Goal: Information Seeking & Learning: Learn about a topic

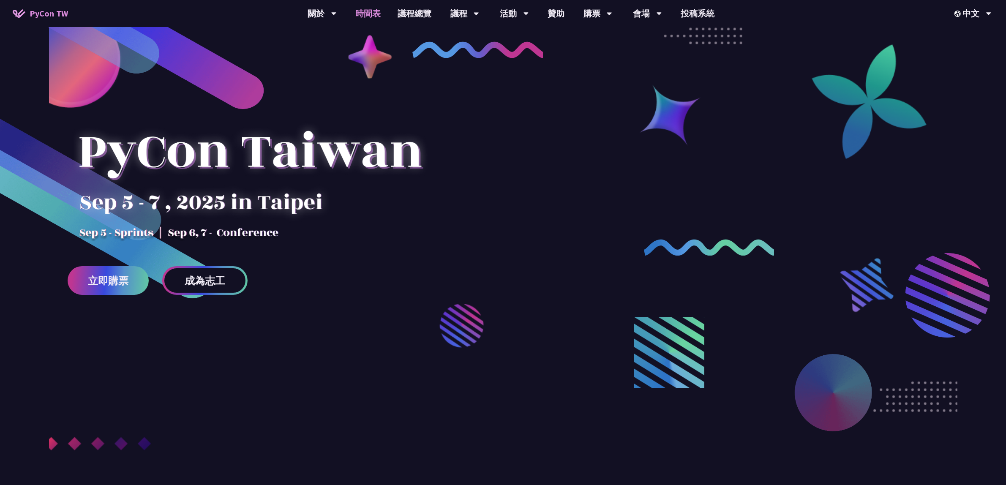
click at [377, 9] on link "時間表" at bounding box center [368, 13] width 42 height 27
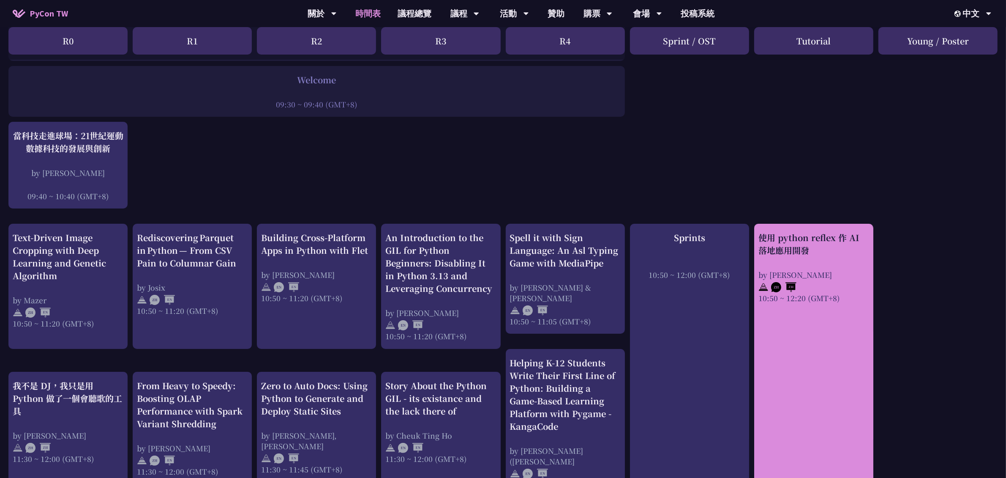
scroll to position [158, 0]
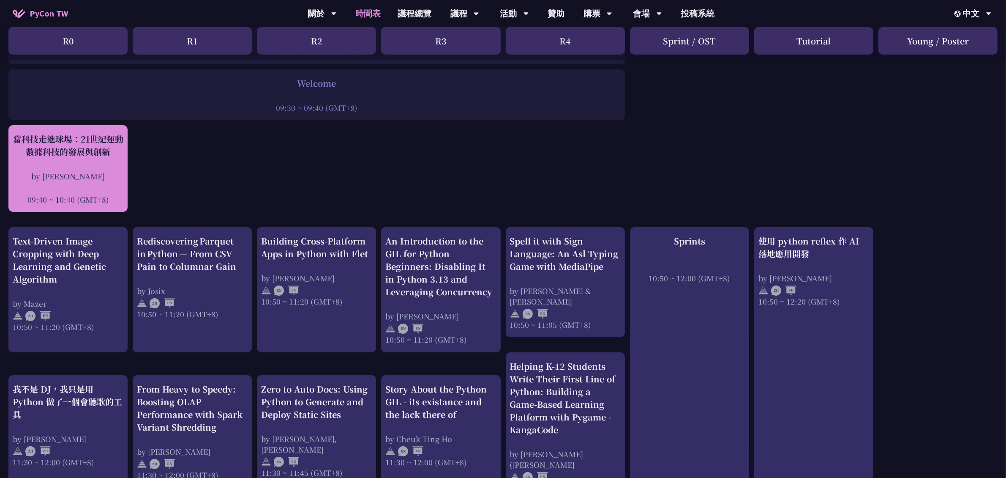
click at [98, 153] on div "當科技走進球場：21世紀運動數據科技的發展與創新" at bounding box center [68, 145] width 111 height 25
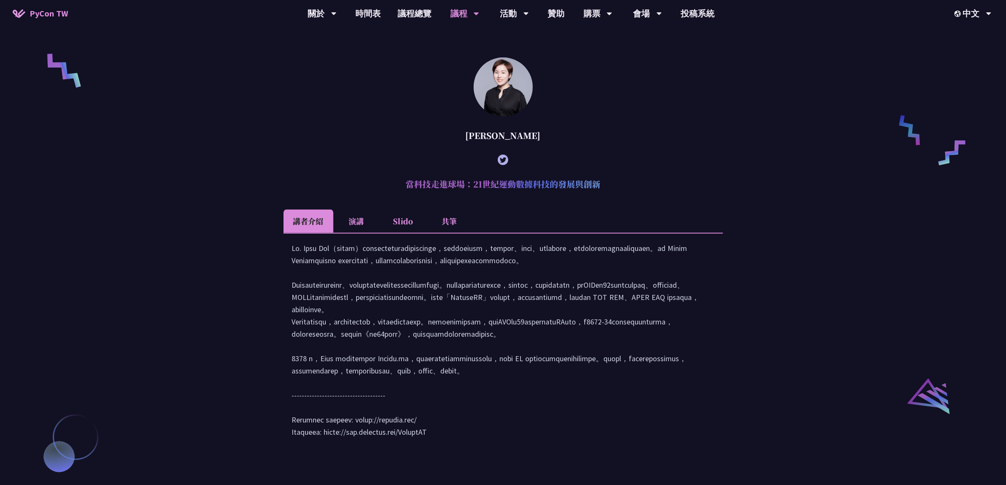
scroll to position [689, 0]
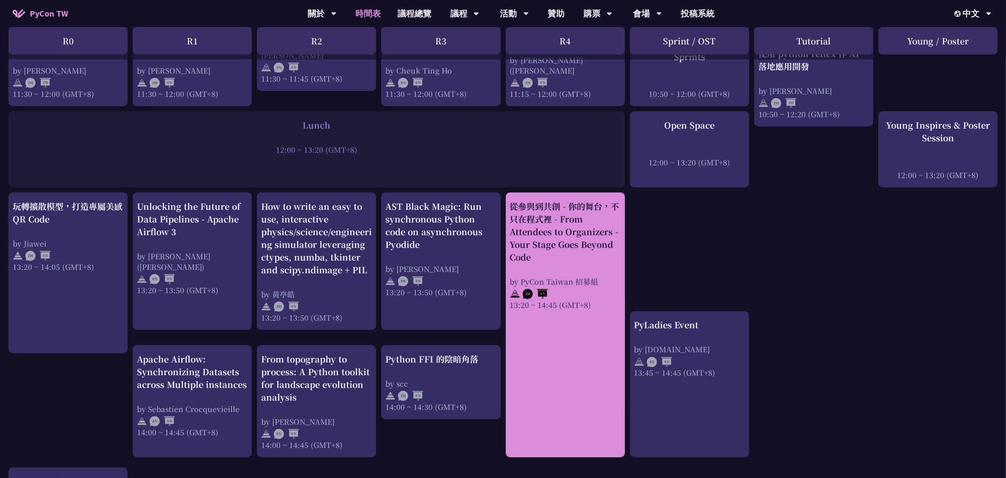
scroll to position [581, 0]
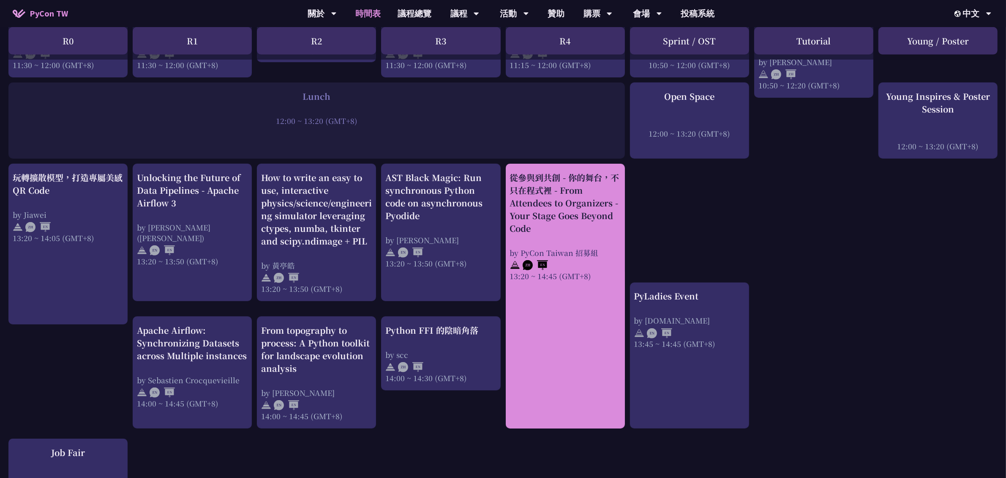
click at [554, 197] on div "從參與到共創 - 你的舞台，不只在程式裡 - From Attendees to Organizers - Your Stage Goes Beyond Co…" at bounding box center [565, 202] width 111 height 63
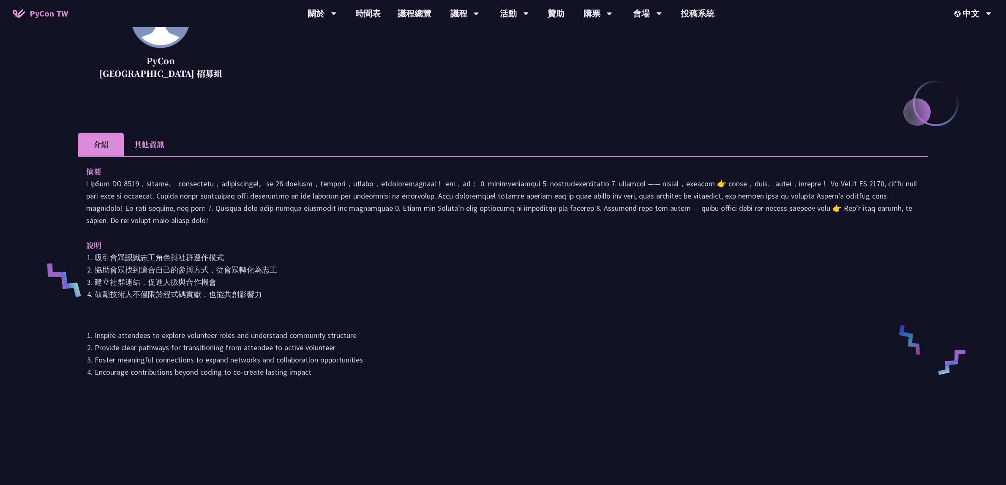
scroll to position [158, 0]
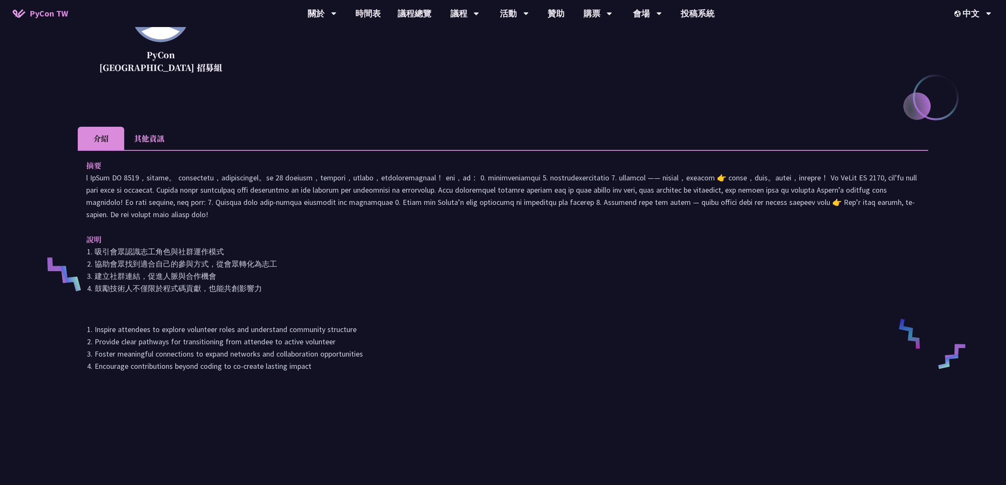
drag, startPoint x: 444, startPoint y: 182, endPoint x: 434, endPoint y: 181, distance: 9.8
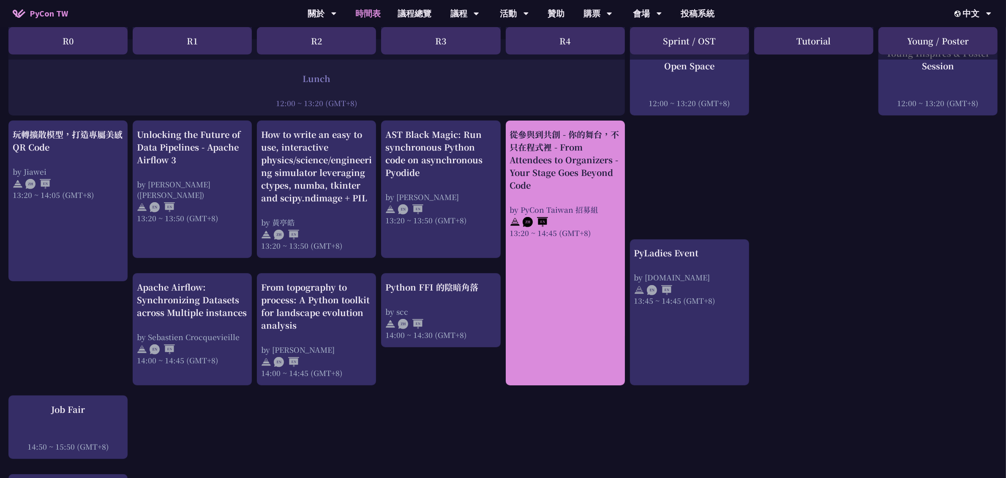
scroll to position [634, 0]
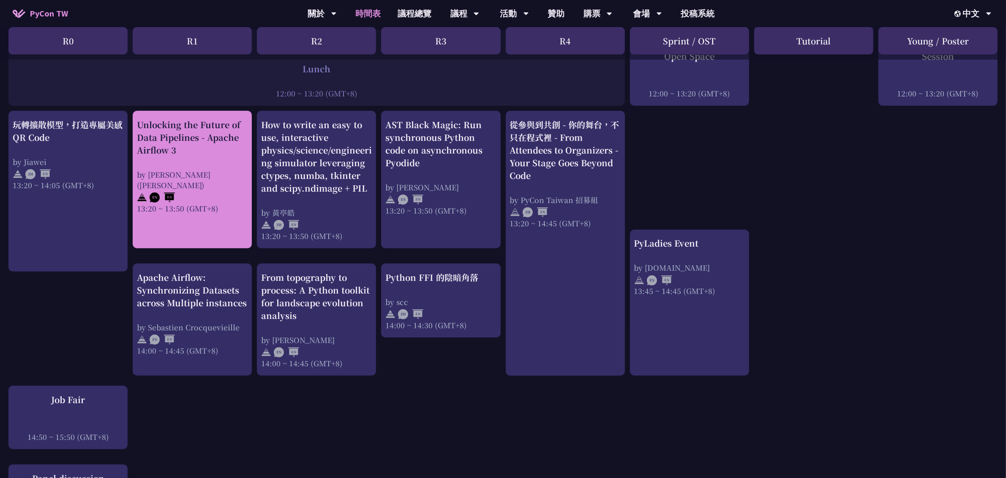
click at [212, 148] on div "Unlocking the Future of Data Pipelines - Apache Airflow 3 by 李唯 (Wei Lee) 13:20…" at bounding box center [192, 165] width 111 height 95
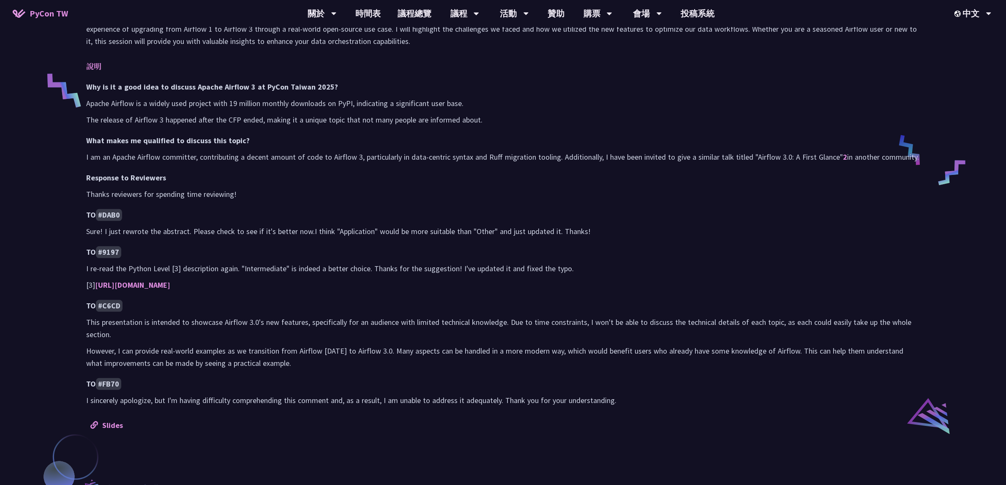
scroll to position [423, 0]
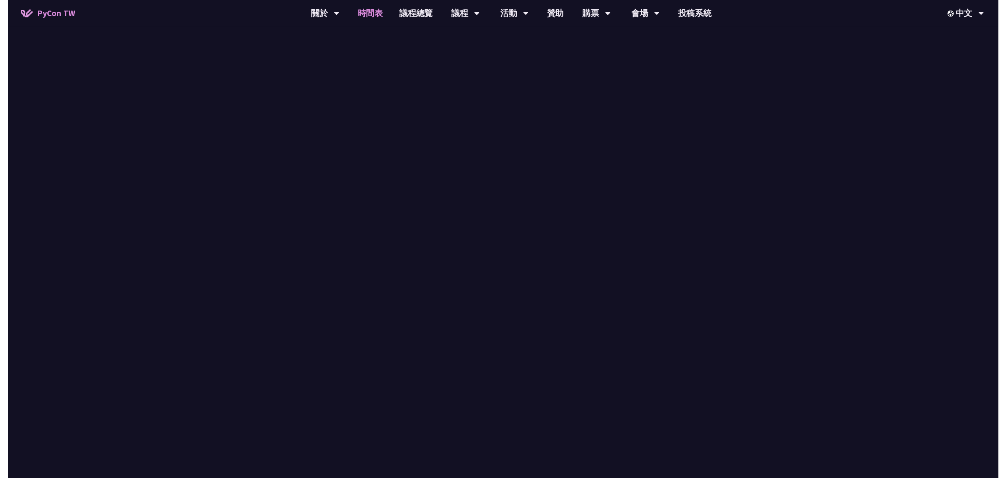
scroll to position [634, 0]
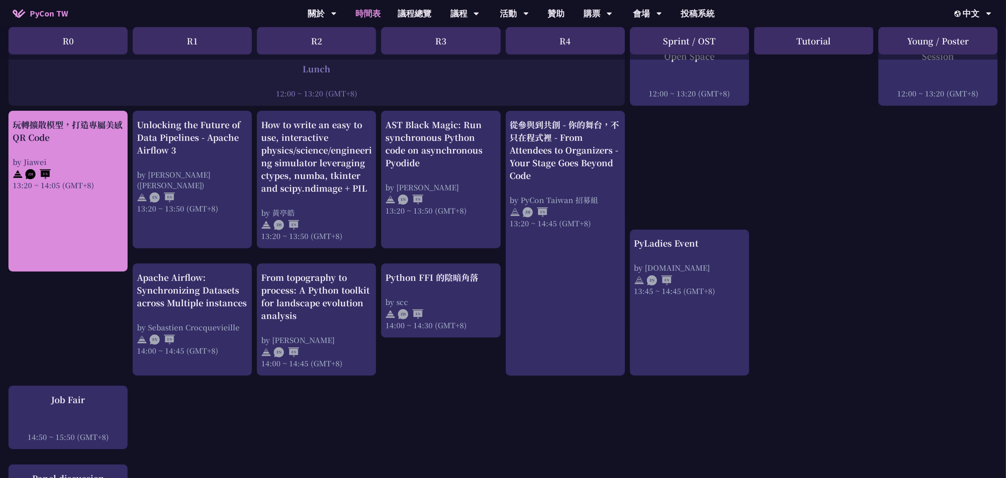
click at [90, 178] on link "玩轉擴散模型，打造專屬美感 QR Code by Jiawei 13:20 ~ 14:05 (GMT+8)" at bounding box center [68, 191] width 111 height 146
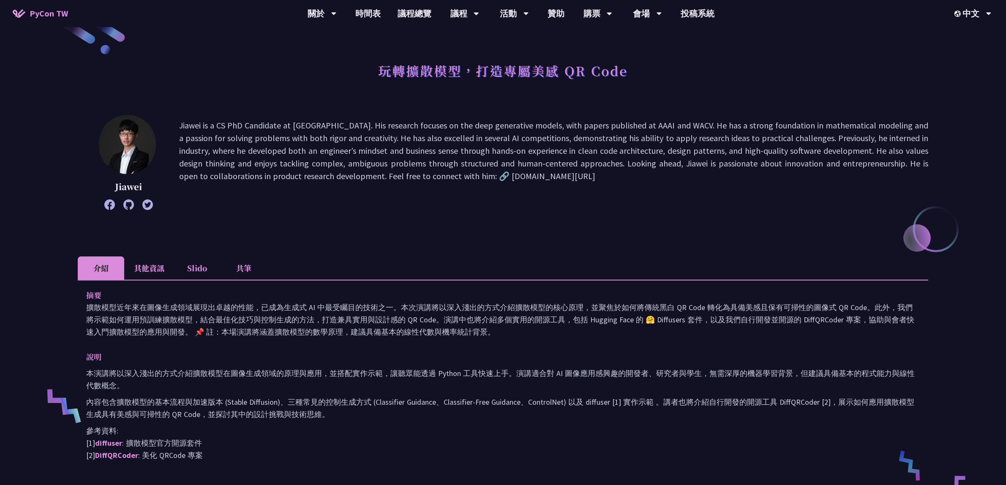
scroll to position [53, 0]
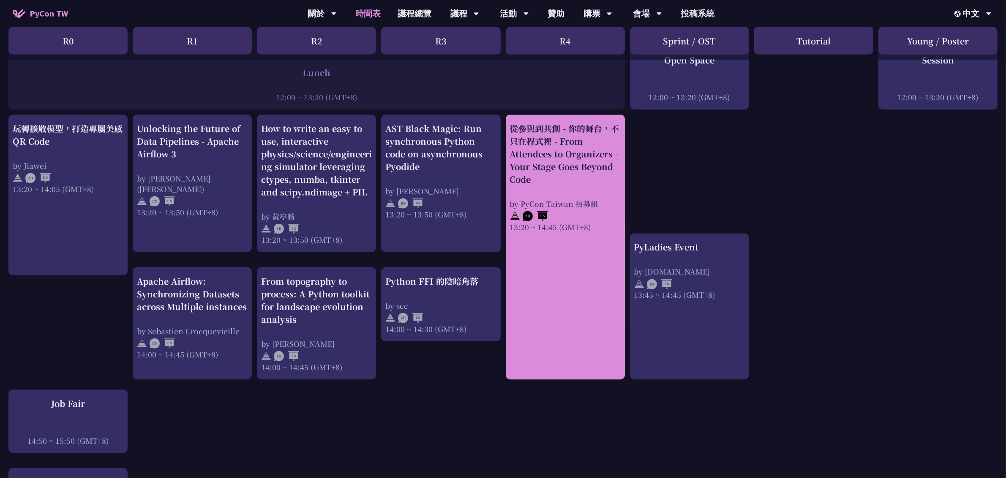
scroll to position [634, 0]
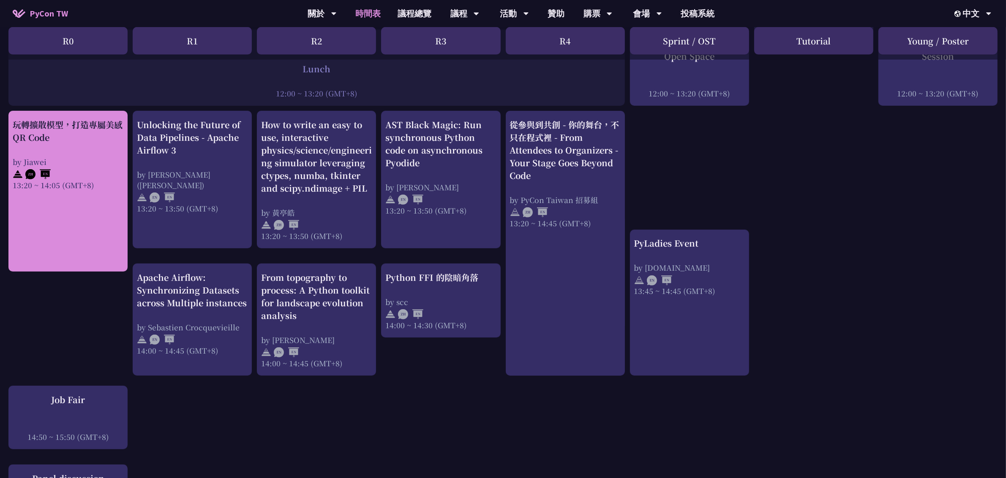
click at [47, 180] on div "13:20 ~ 14:05 (GMT+8)" at bounding box center [68, 185] width 111 height 11
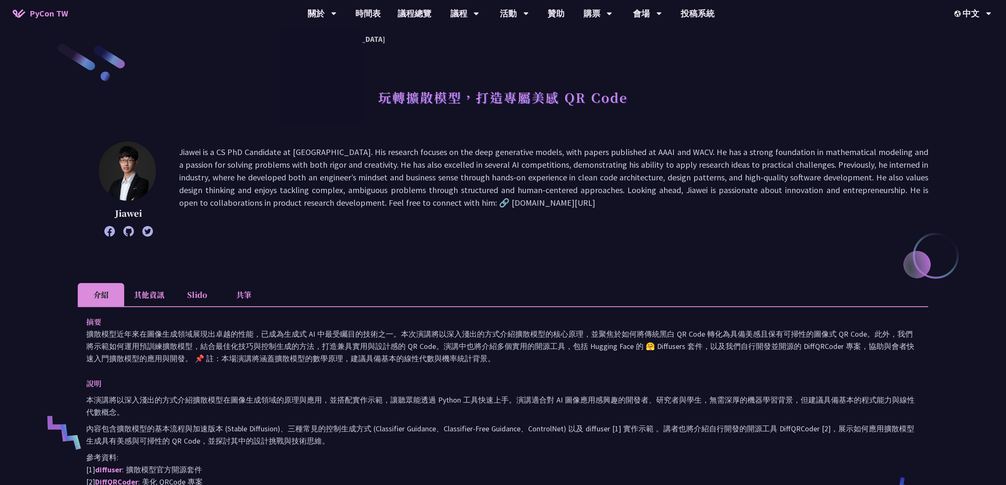
drag, startPoint x: 373, startPoint y: 136, endPoint x: 409, endPoint y: 172, distance: 51.1
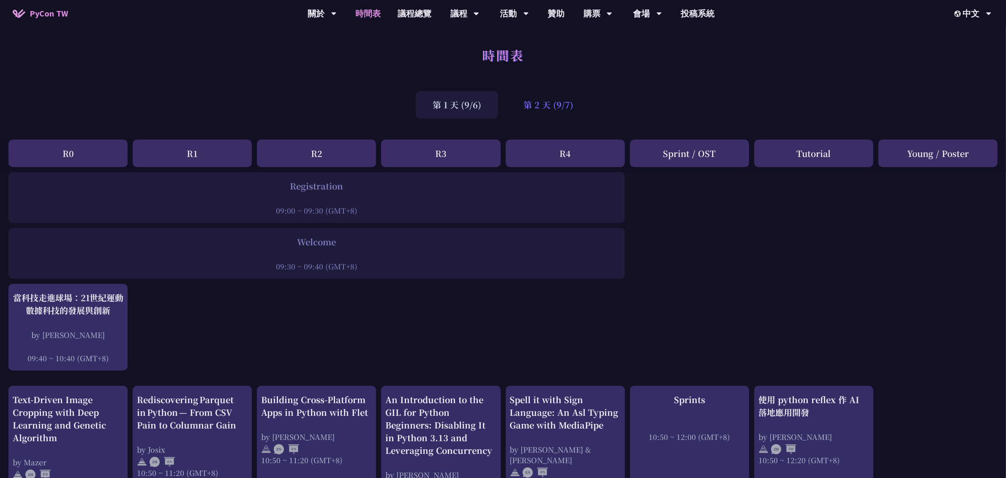
click at [555, 108] on div "第 2 天 (9/7)" at bounding box center [549, 104] width 84 height 27
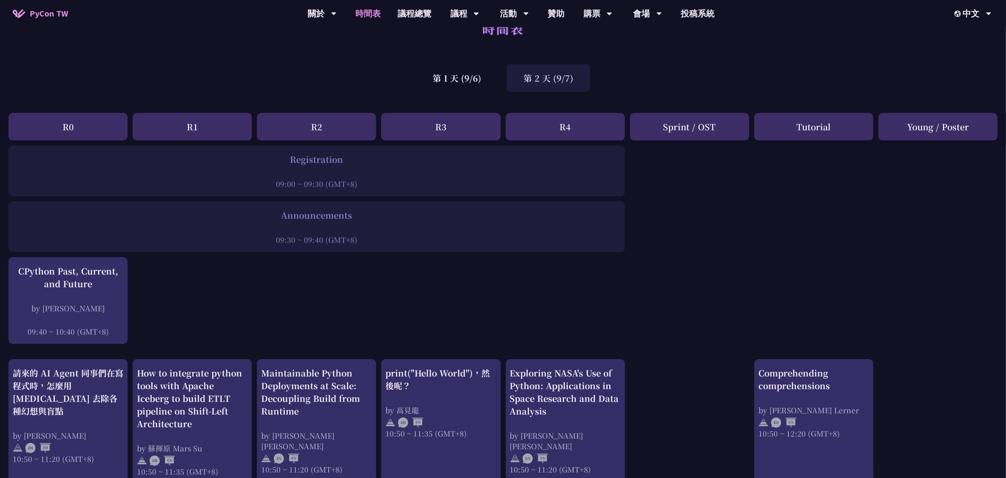
scroll to position [53, 0]
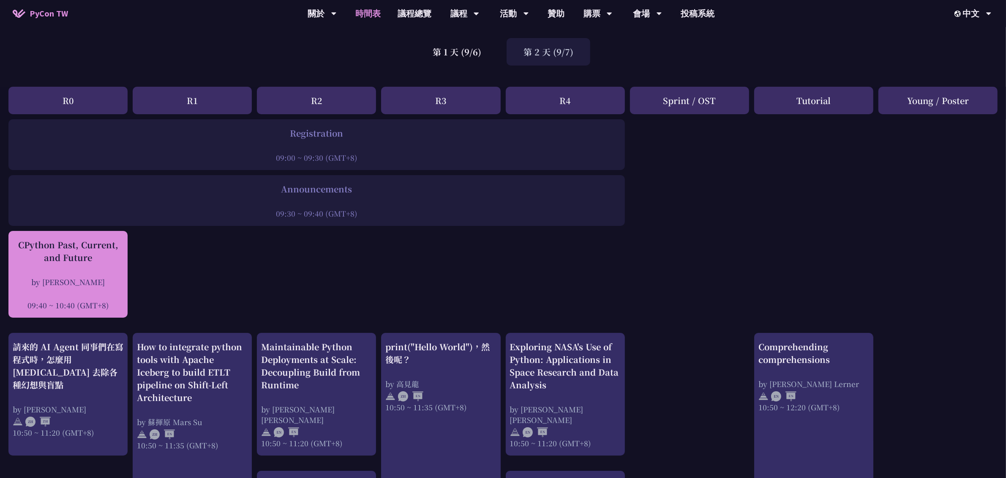
click at [85, 249] on div "CPython Past, Current, and Future" at bounding box center [68, 250] width 111 height 25
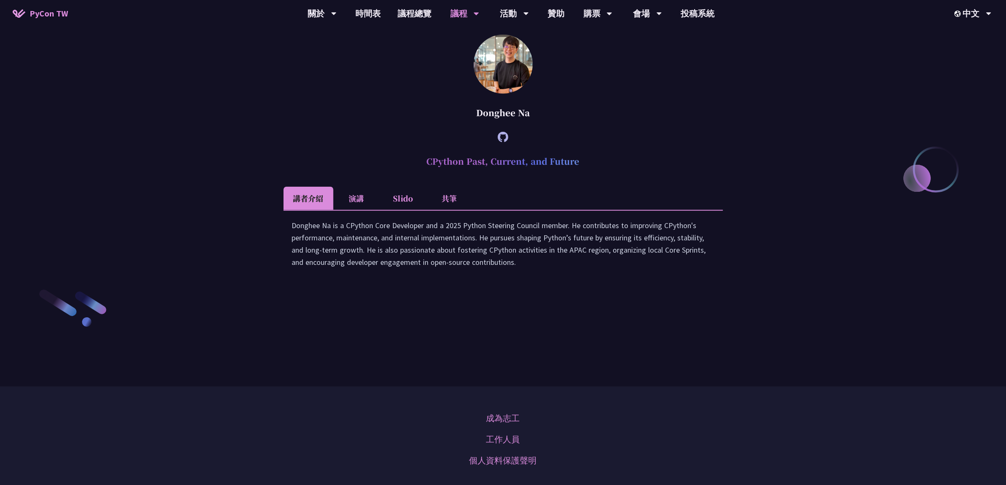
scroll to position [1259, 0]
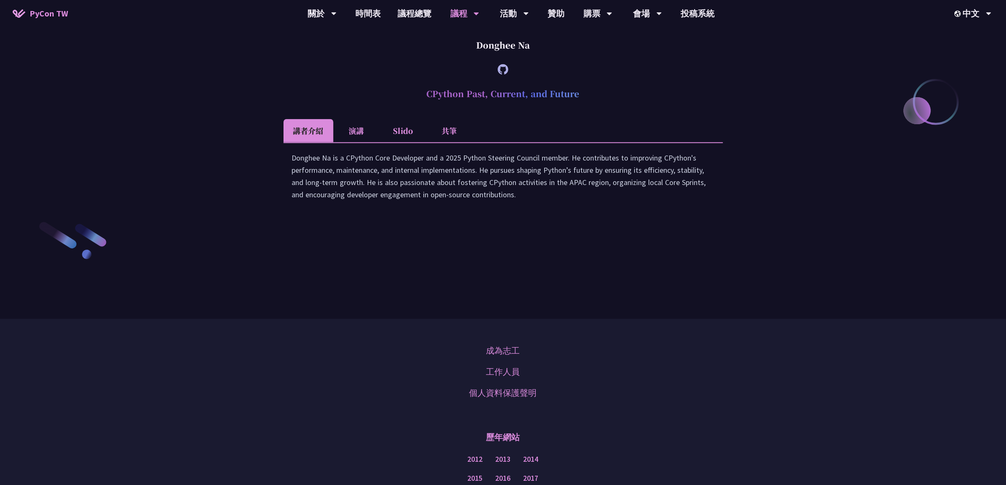
click at [355, 142] on li "演講" at bounding box center [356, 130] width 46 height 23
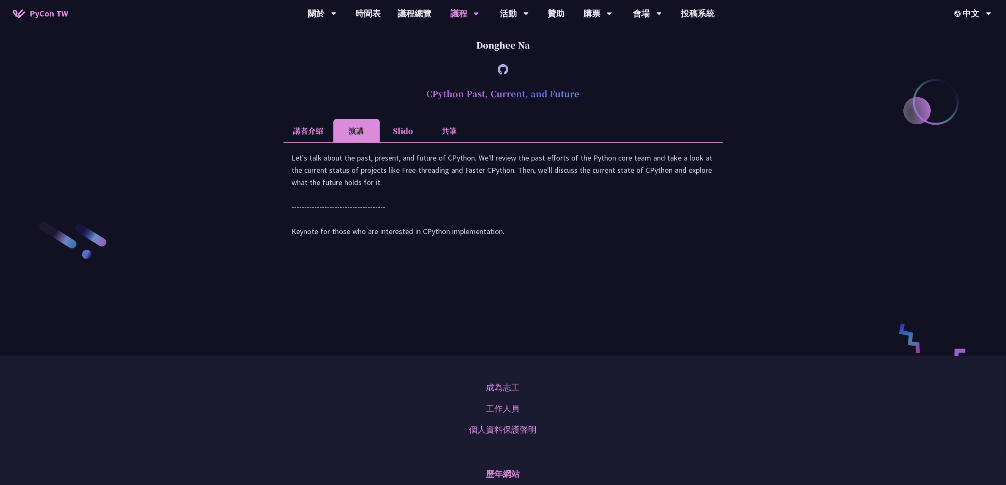
click at [399, 142] on li "Slido" at bounding box center [403, 130] width 46 height 23
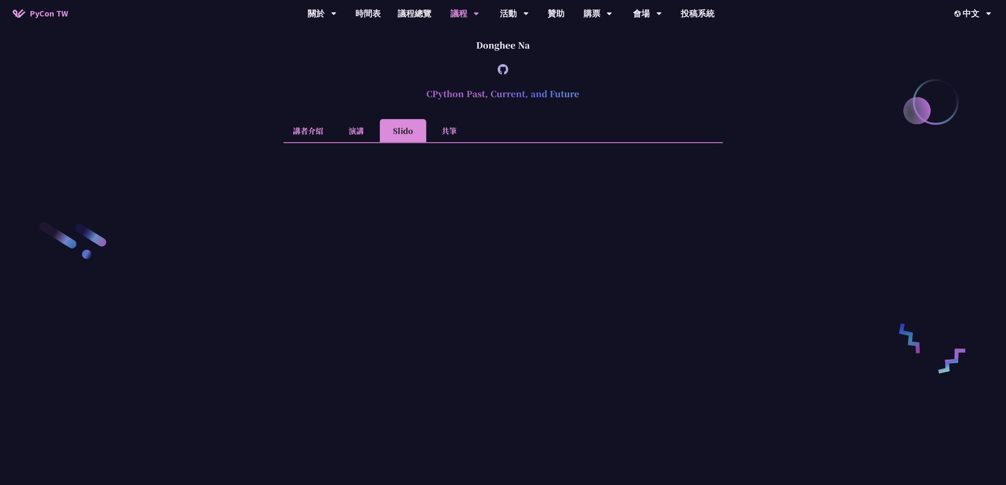
drag, startPoint x: 456, startPoint y: 204, endPoint x: 442, endPoint y: 206, distance: 14.1
click at [455, 142] on li "共筆" at bounding box center [449, 130] width 46 height 23
click at [332, 142] on li "講者介紹" at bounding box center [309, 130] width 50 height 23
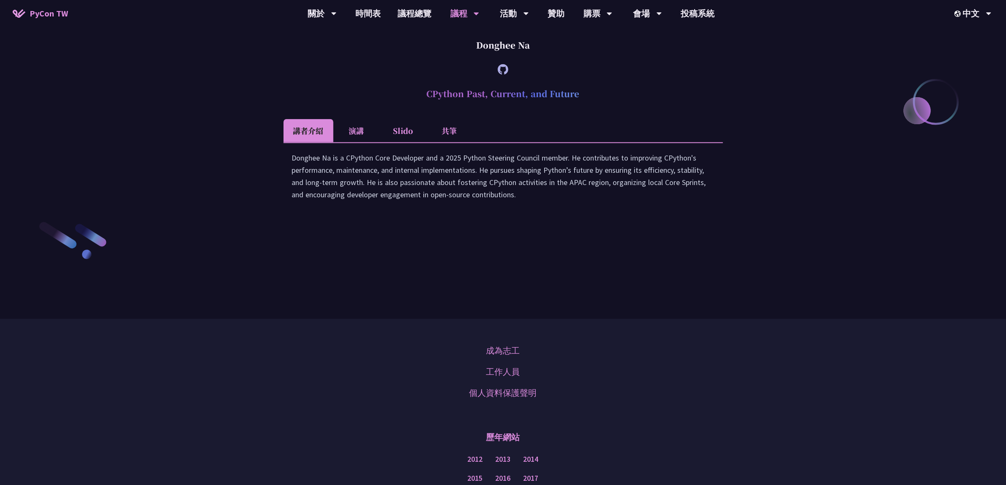
drag, startPoint x: 307, startPoint y: 204, endPoint x: 309, endPoint y: 208, distance: 4.6
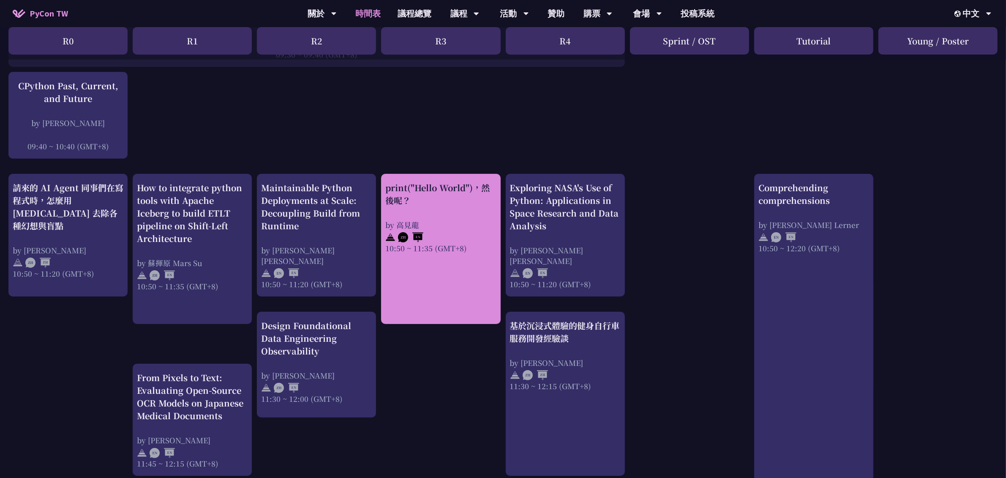
scroll to position [211, 0]
click at [451, 224] on div "by 高見龍" at bounding box center [440, 225] width 111 height 11
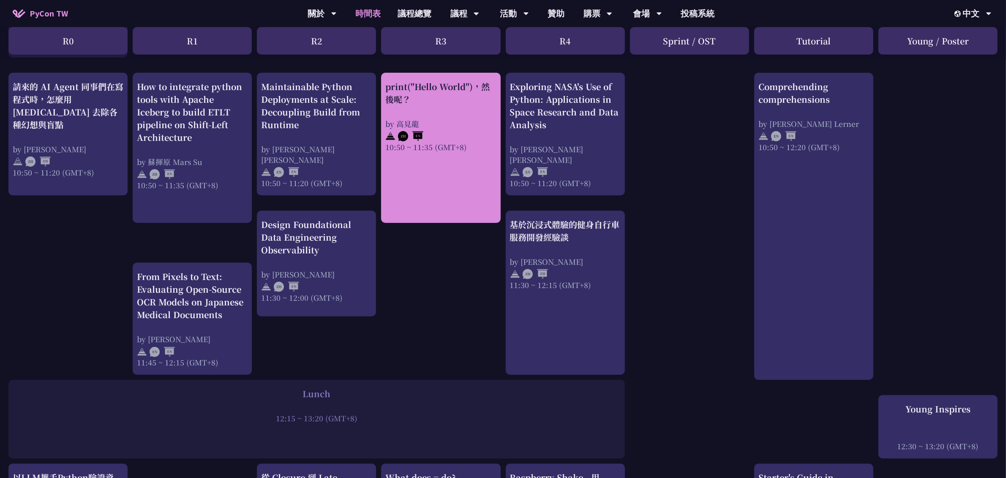
scroll to position [317, 0]
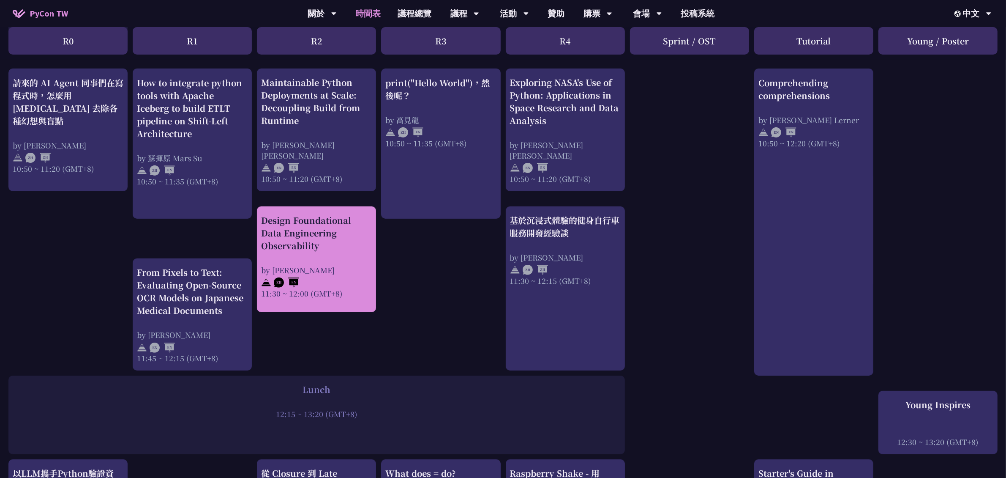
click at [331, 261] on div "Design Foundational Data Engineering Observability by Shuhsi Lin 11:30 ~ 12:00 …" at bounding box center [316, 256] width 111 height 85
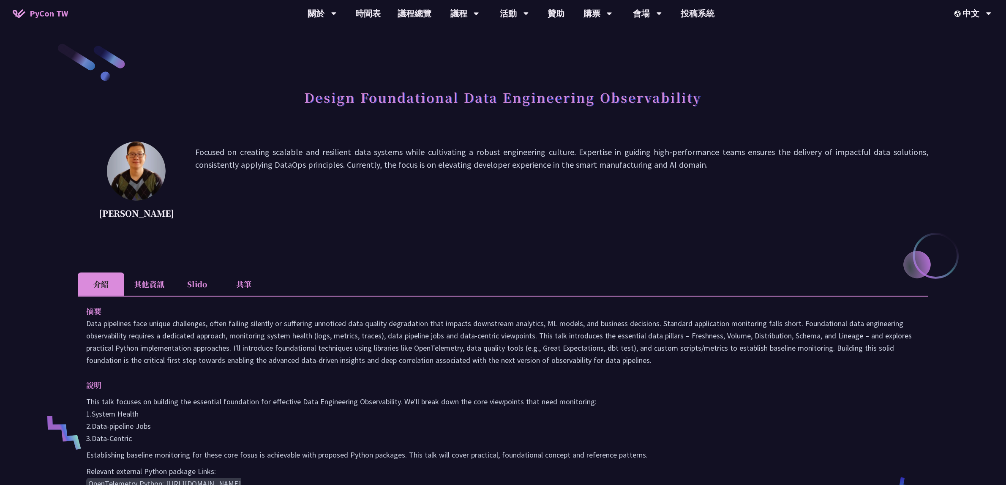
click at [166, 286] on li "其他資訊" at bounding box center [149, 284] width 50 height 23
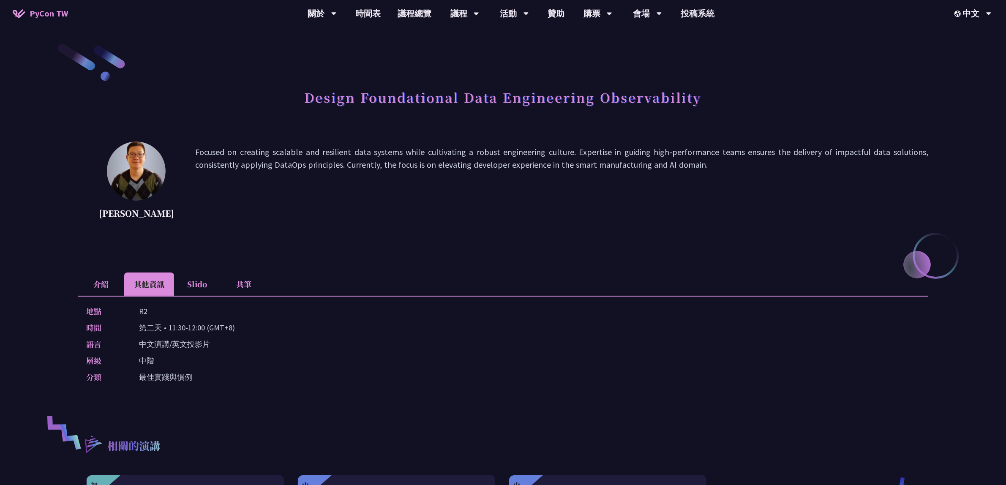
click at [80, 286] on li "介紹" at bounding box center [101, 284] width 46 height 23
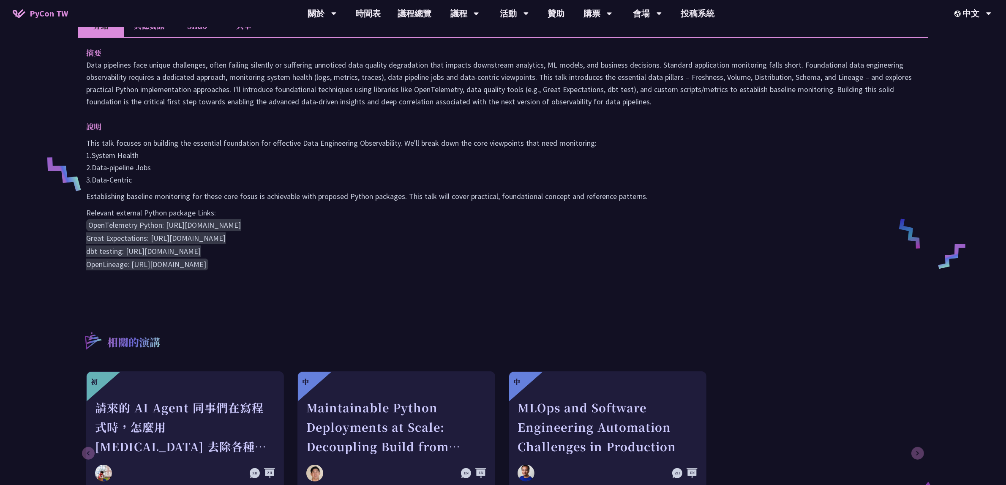
scroll to position [264, 0]
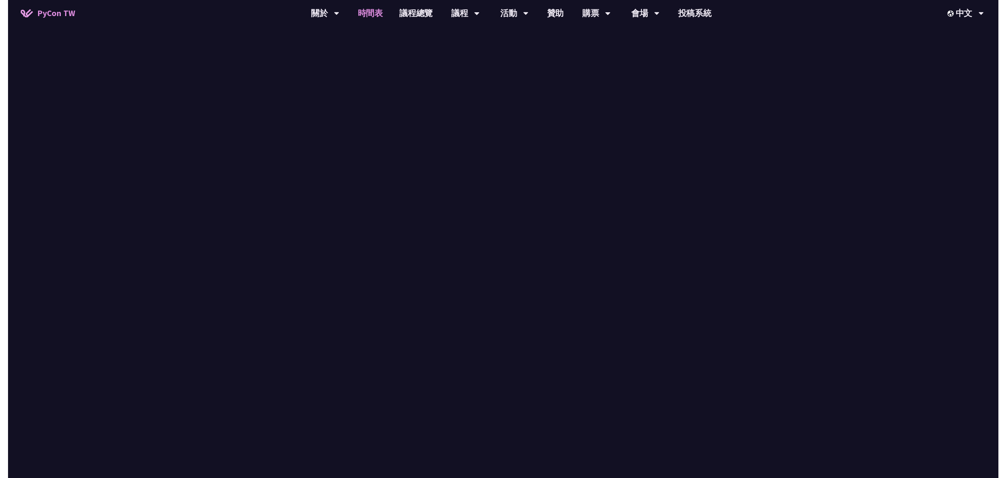
scroll to position [317, 0]
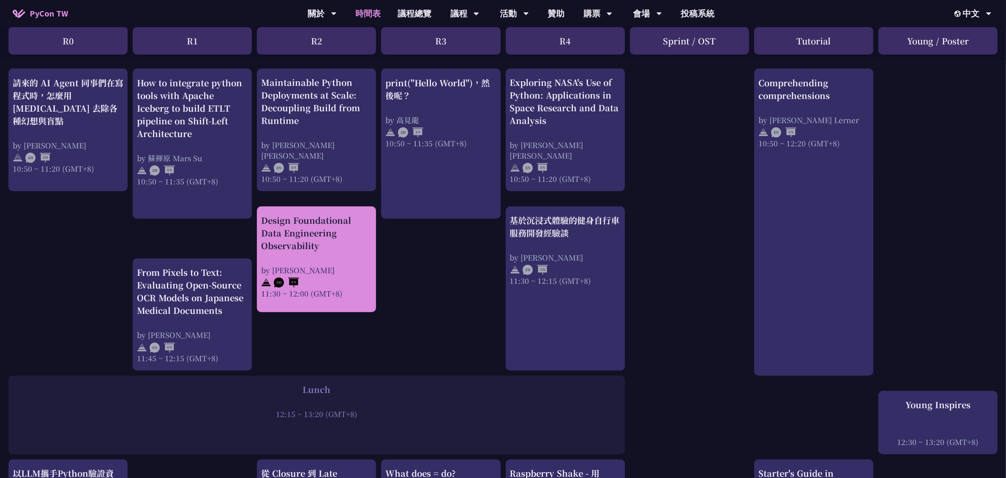
click at [318, 231] on div "Design Foundational Data Engineering Observability" at bounding box center [316, 233] width 111 height 38
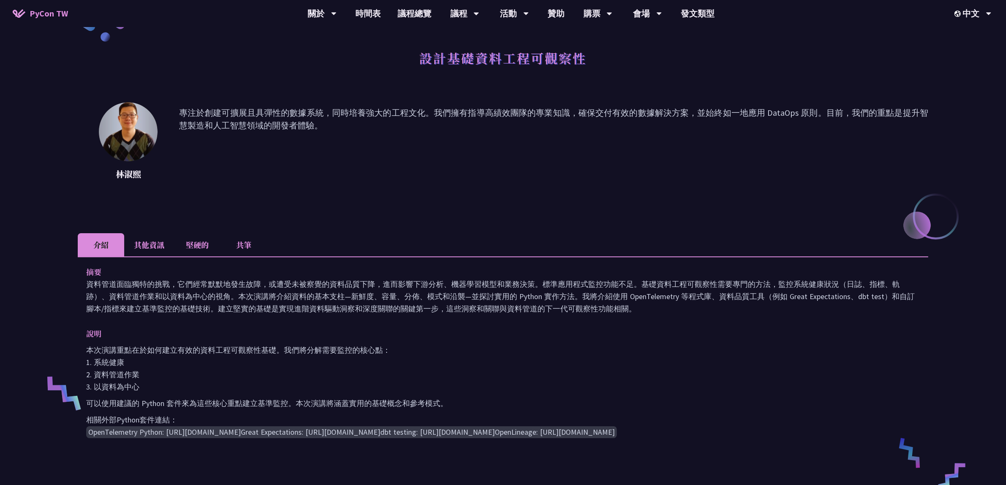
scroll to position [106, 0]
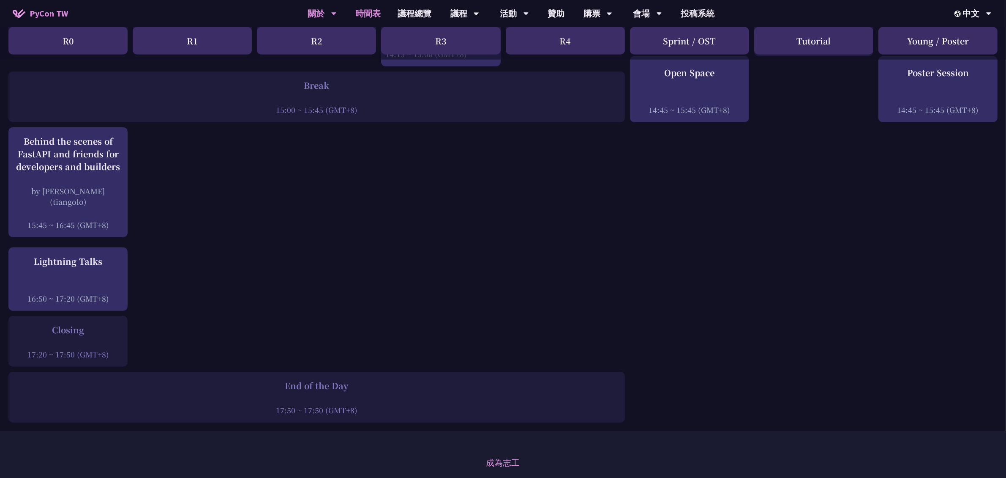
scroll to position [1004, 0]
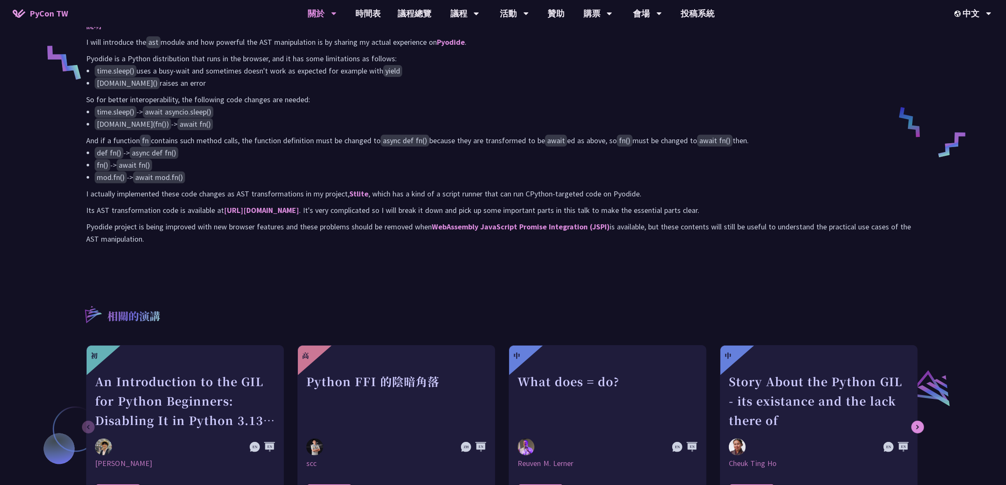
scroll to position [370, 0]
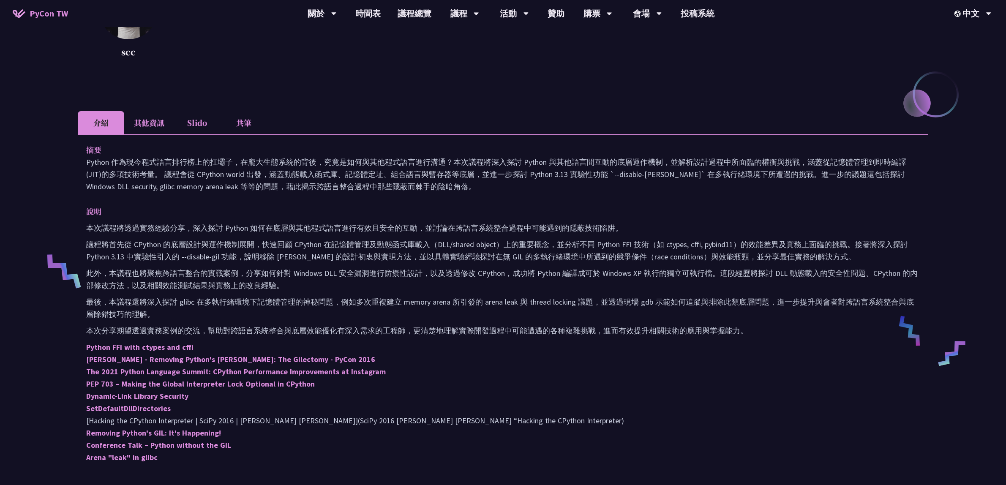
scroll to position [317, 0]
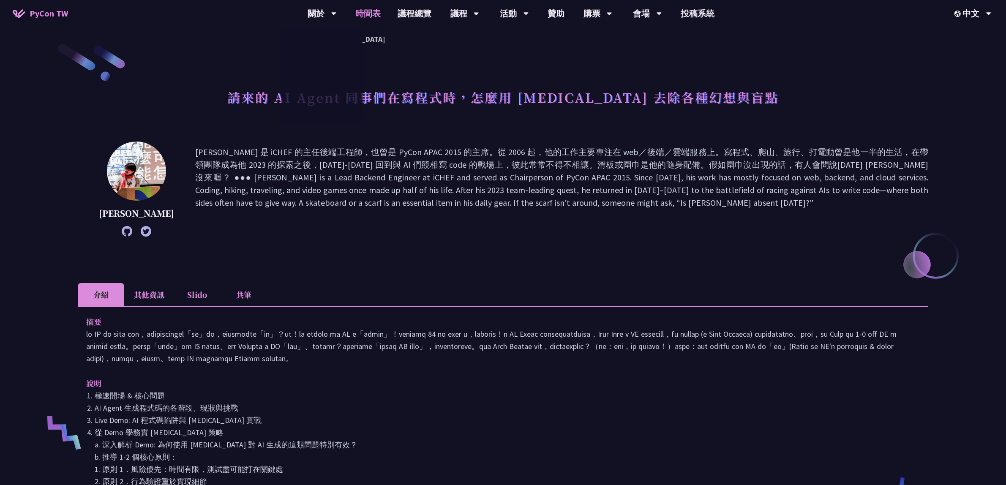
click at [370, 16] on link "時間表" at bounding box center [368, 13] width 42 height 27
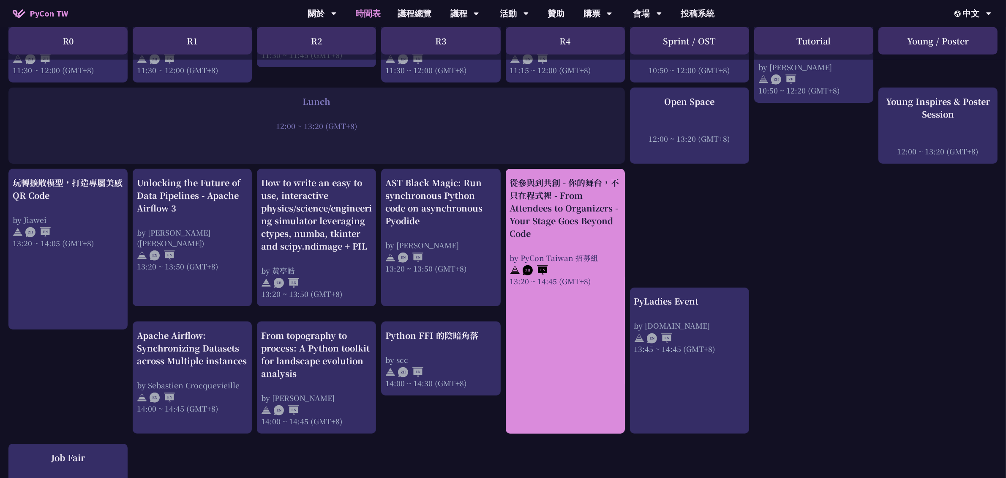
scroll to position [581, 0]
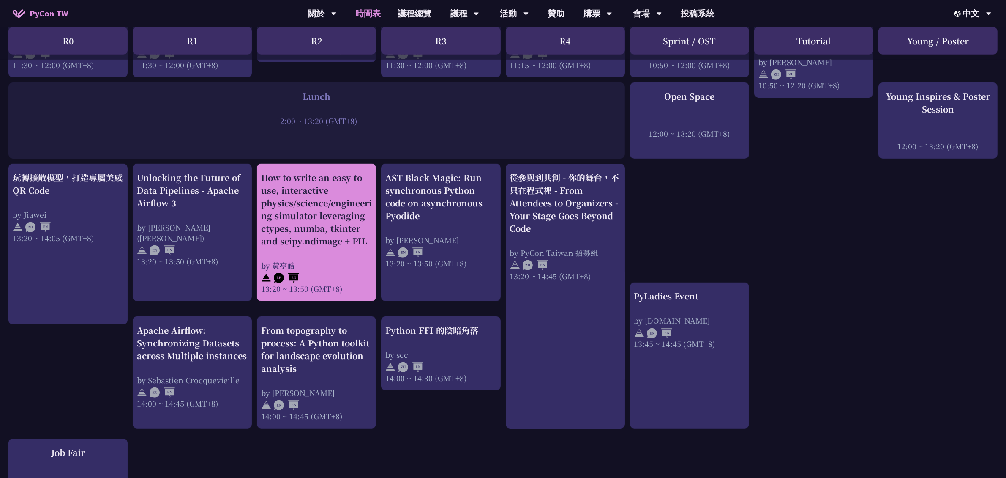
click at [334, 232] on div "How to write an easy to use, interactive physics/science/engineering simulator …" at bounding box center [316, 209] width 111 height 76
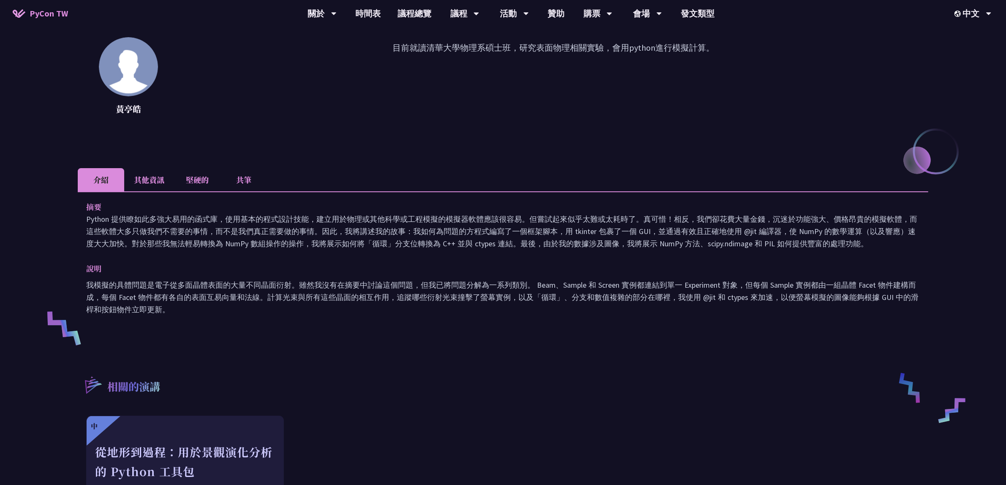
scroll to position [106, 0]
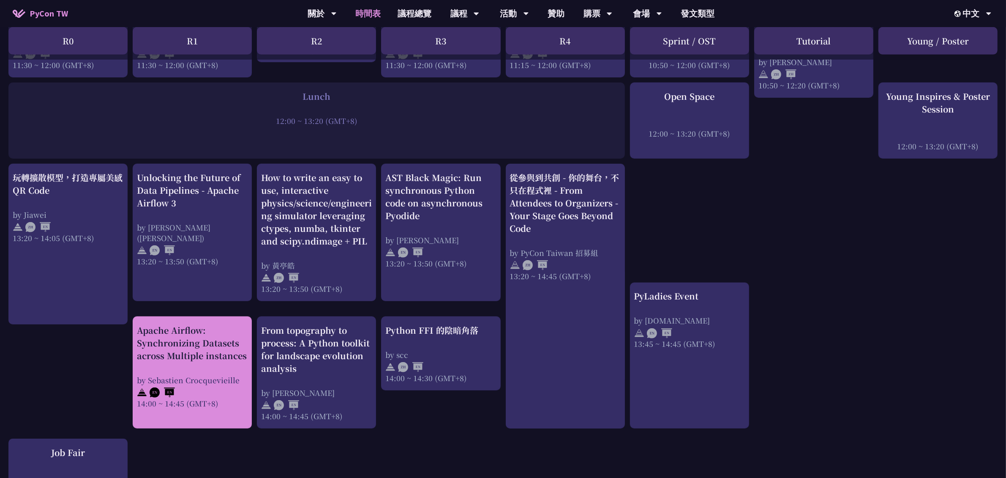
scroll to position [571, 0]
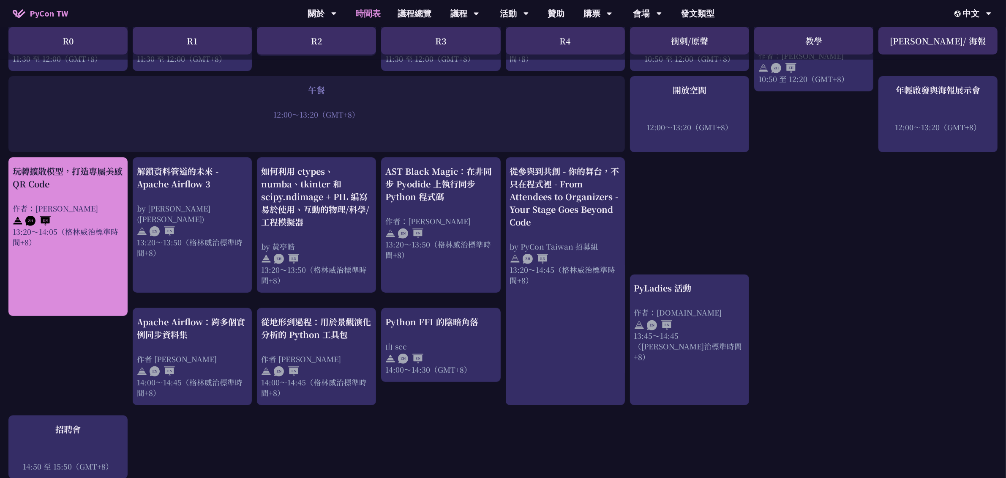
click at [87, 203] on div "作者：賈偉" at bounding box center [68, 208] width 111 height 11
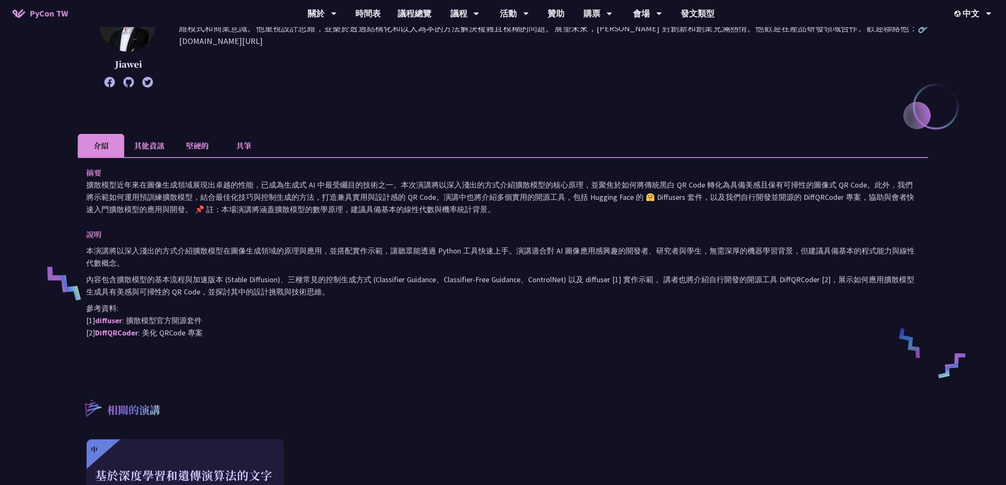
scroll to position [158, 0]
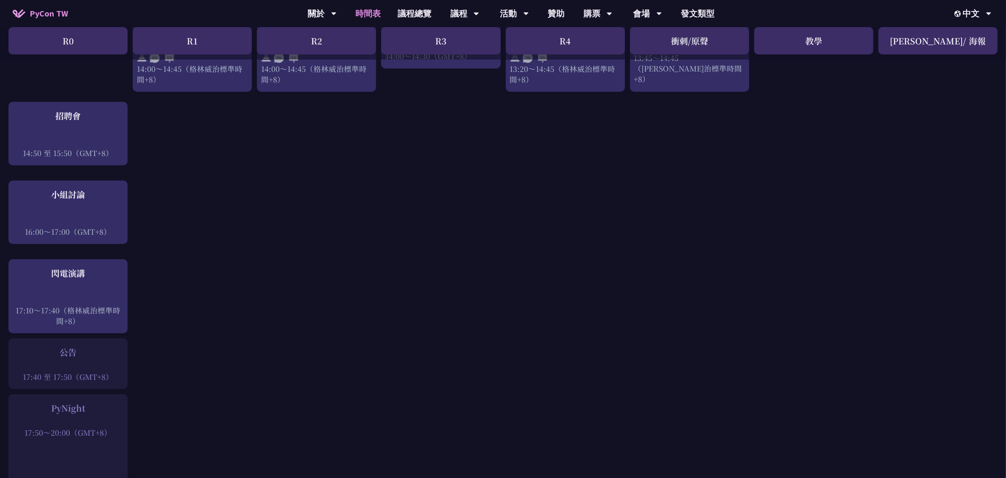
scroll to position [888, 0]
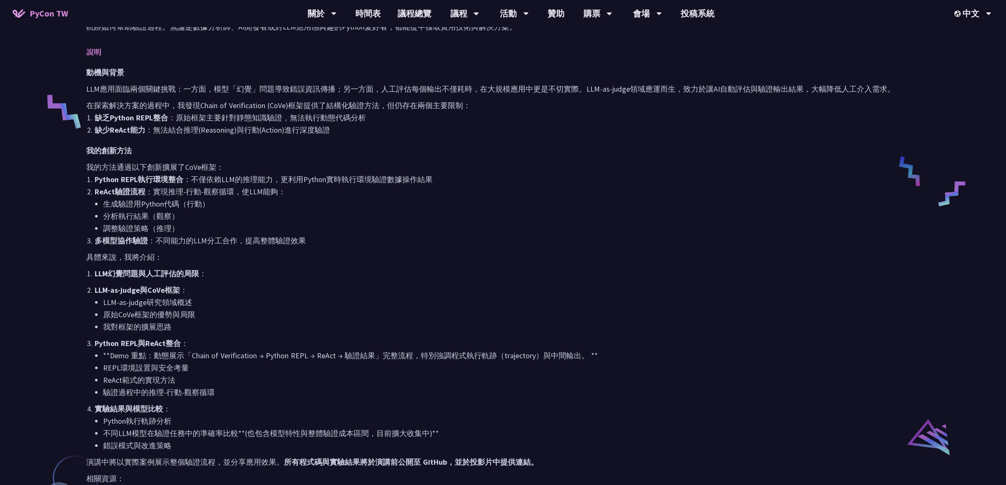
scroll to position [423, 0]
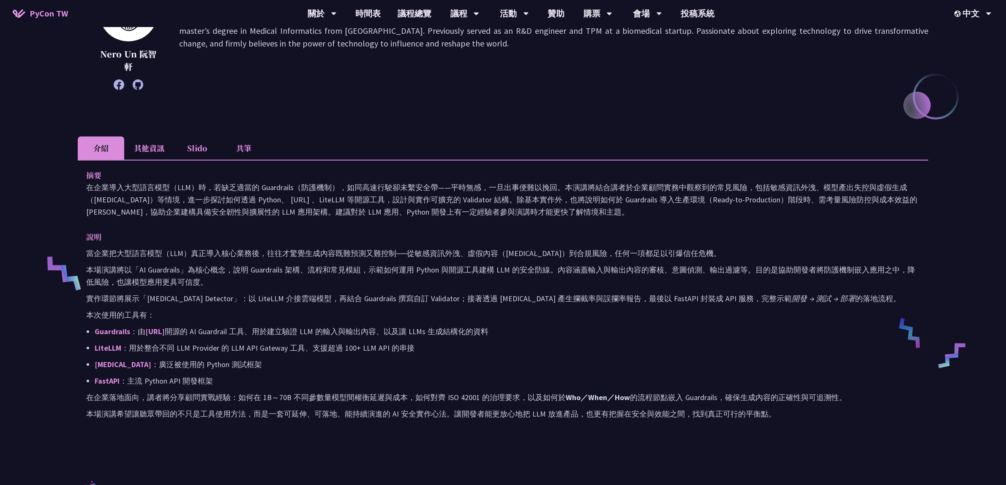
scroll to position [211, 0]
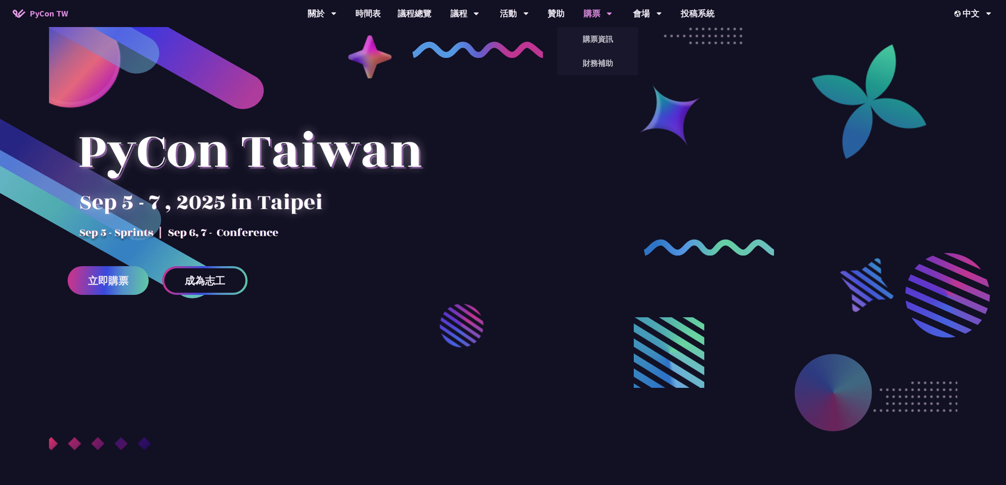
click at [592, 15] on div "購票" at bounding box center [598, 13] width 29 height 27
click at [591, 30] on link "購票資訊" at bounding box center [597, 39] width 81 height 20
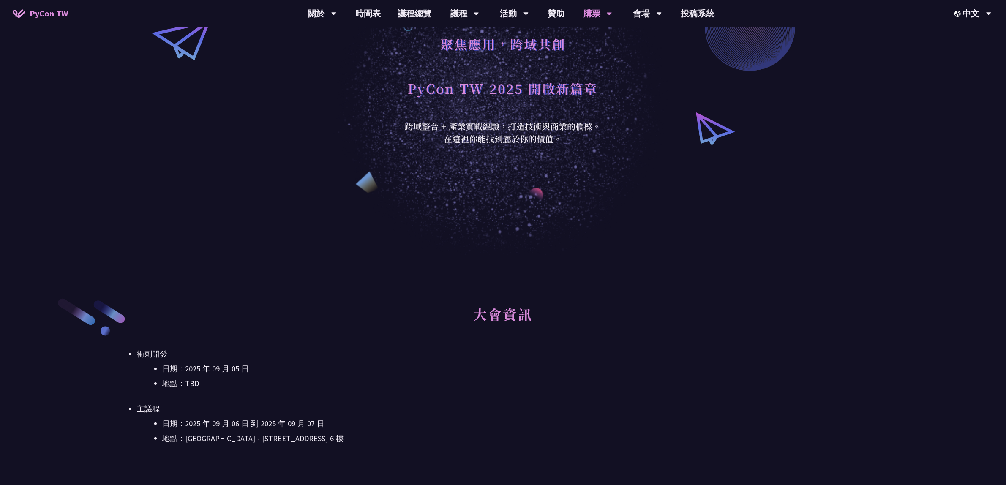
scroll to position [211, 0]
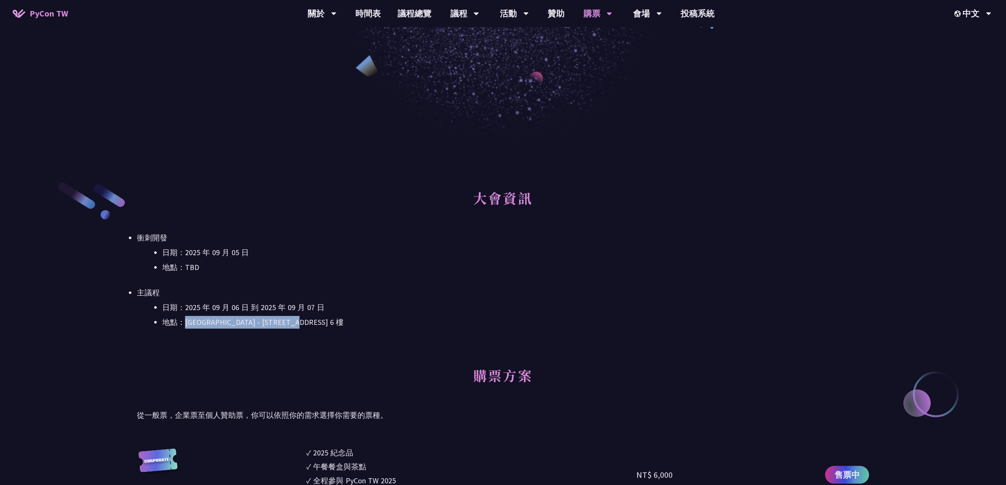
drag, startPoint x: 343, startPoint y: 322, endPoint x: 184, endPoint y: 321, distance: 158.9
click at [184, 321] on li "地點：台北文創 6 樓 - ​台北市信義區菸廠路 88 號 6 樓" at bounding box center [515, 322] width 707 height 13
copy li "台北文創 6 樓 - ​台北市信義區菸廠路 88 號 6 樓"
